Goal: Information Seeking & Learning: Learn about a topic

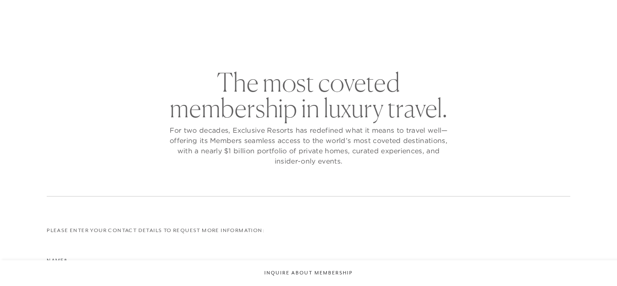
checkbox input "false"
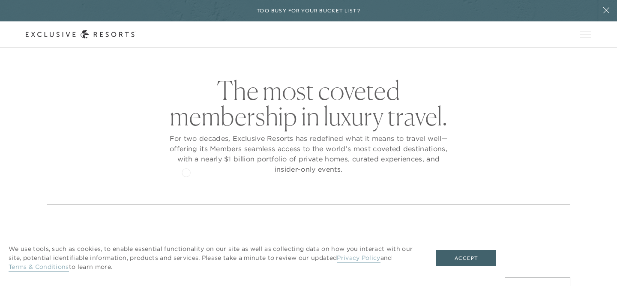
scroll to position [12, 0]
click at [0, 0] on link "The Collection" at bounding box center [0, 0] width 0 height 0
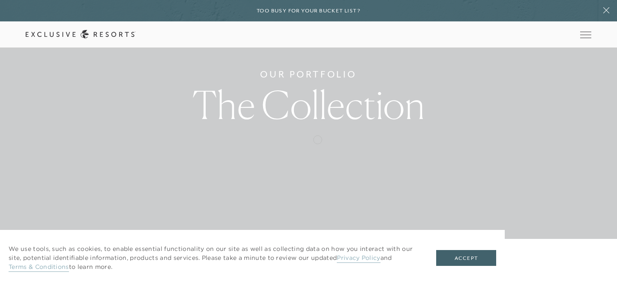
scroll to position [49, 0]
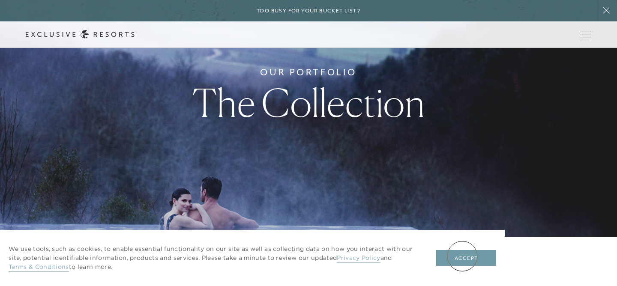
click at [462, 256] on button "Accept" at bounding box center [466, 258] width 60 height 16
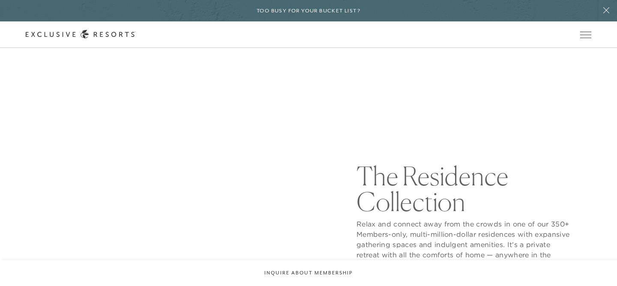
scroll to position [0, 0]
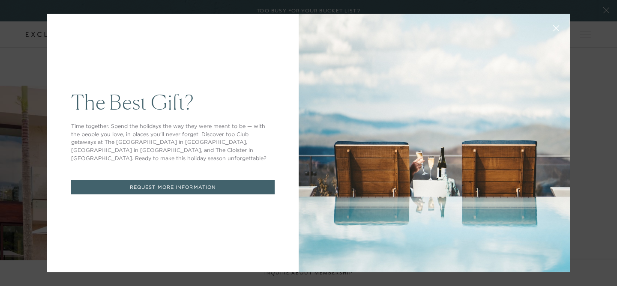
scroll to position [12, 0]
